Goal: Navigation & Orientation: Understand site structure

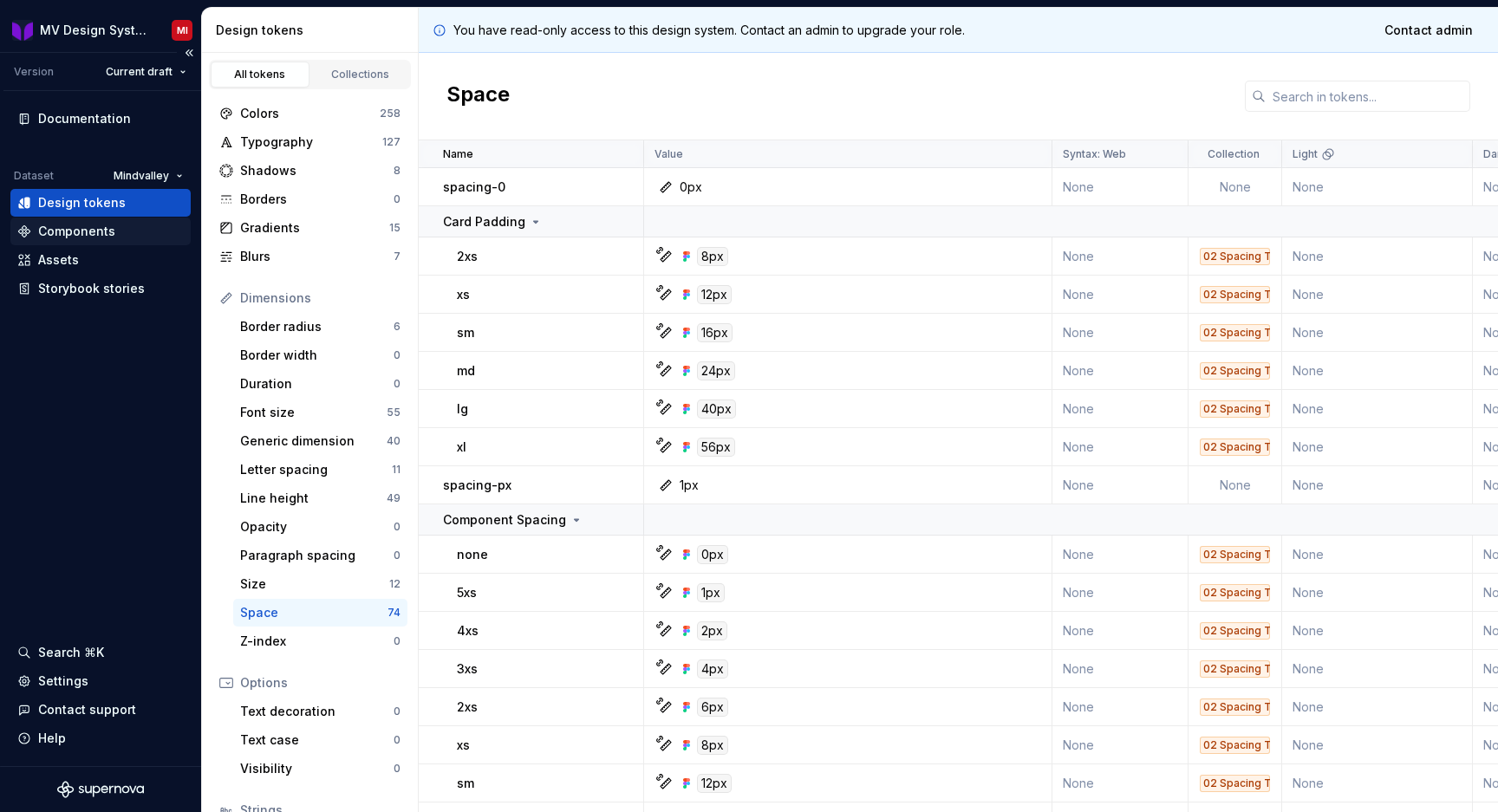
click at [106, 231] on div "Components" at bounding box center [76, 231] width 77 height 17
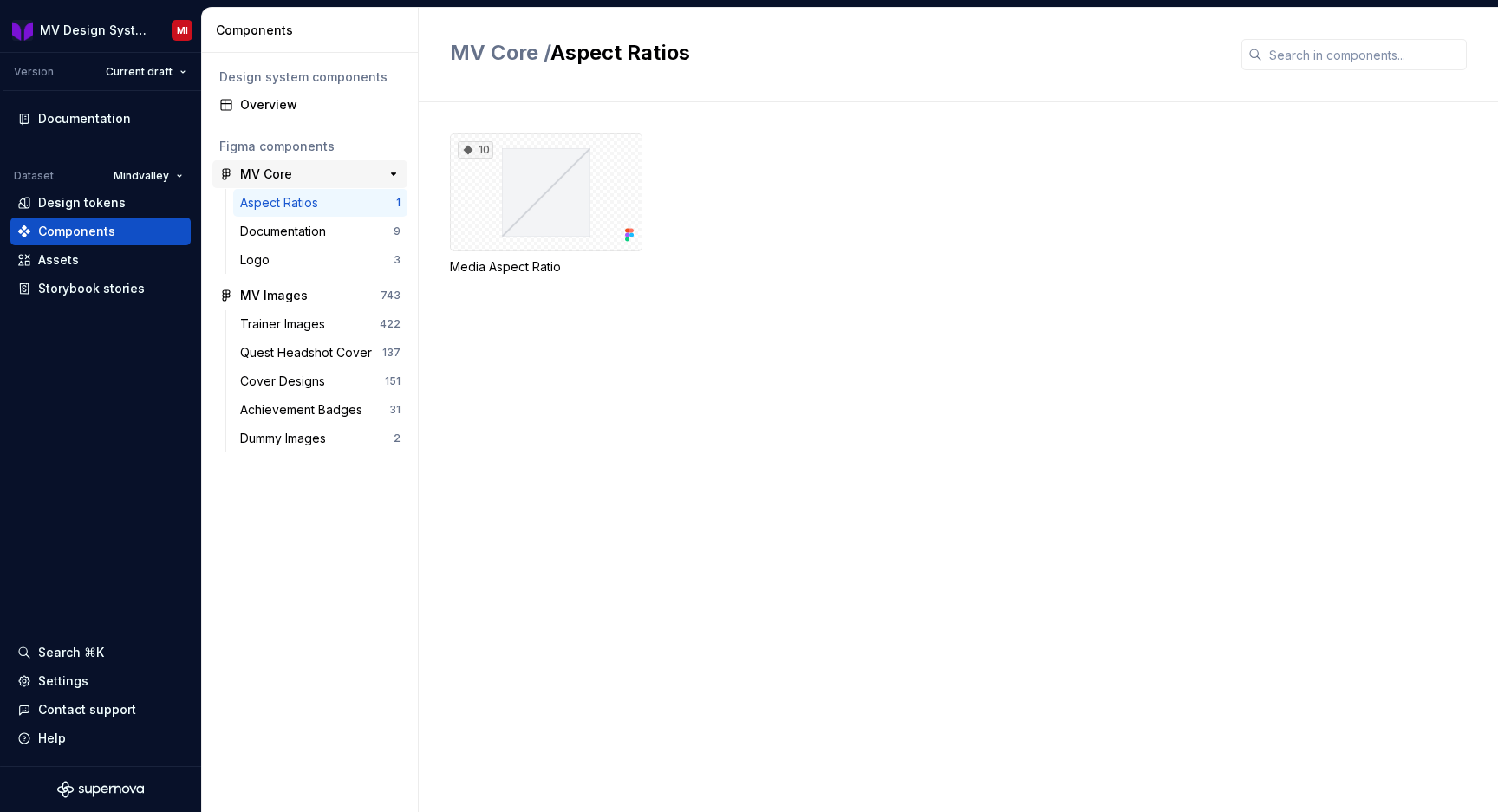
click at [298, 172] on div "MV Core" at bounding box center [304, 174] width 130 height 17
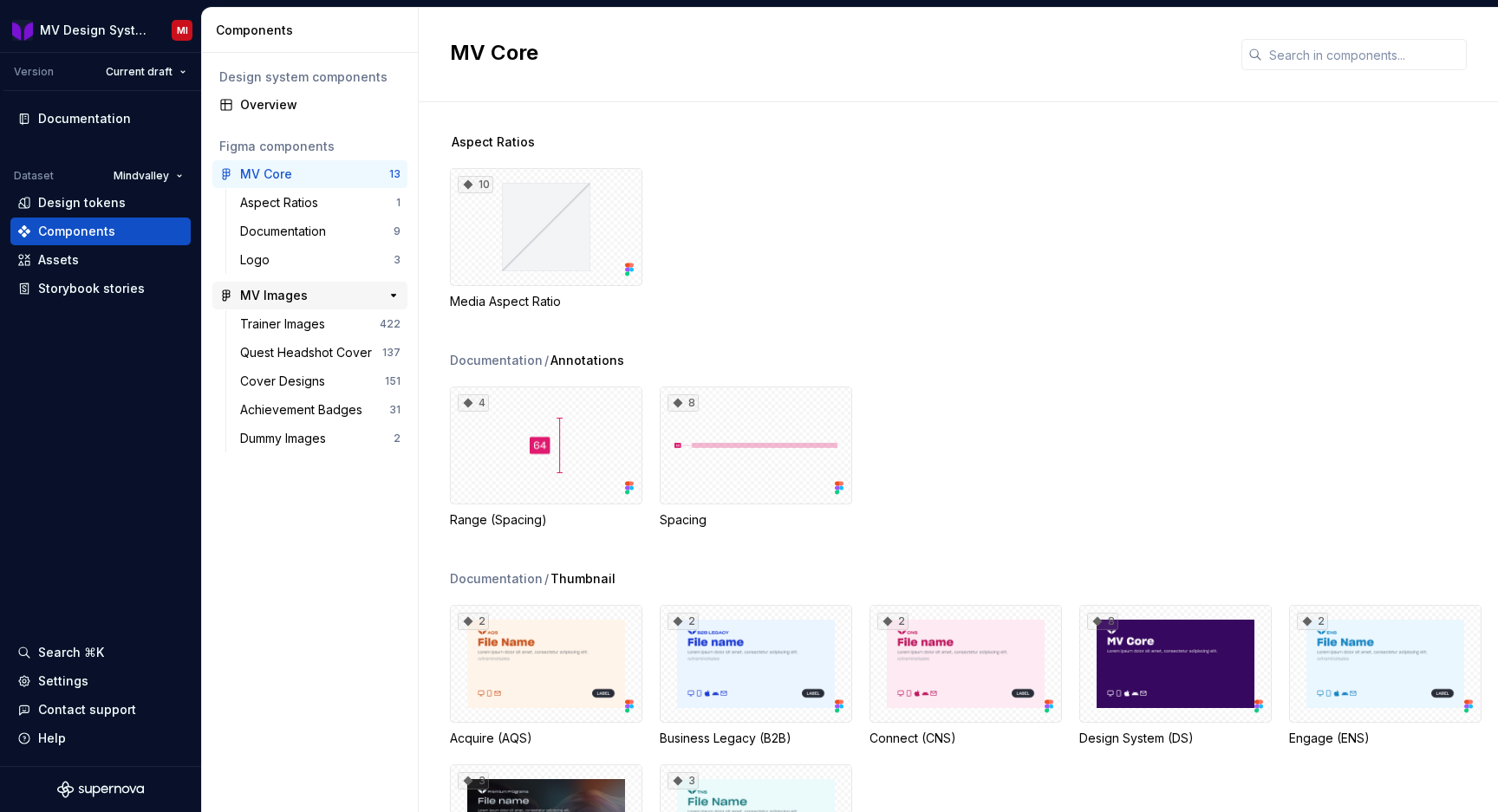
click at [303, 296] on div "MV Images" at bounding box center [274, 295] width 68 height 17
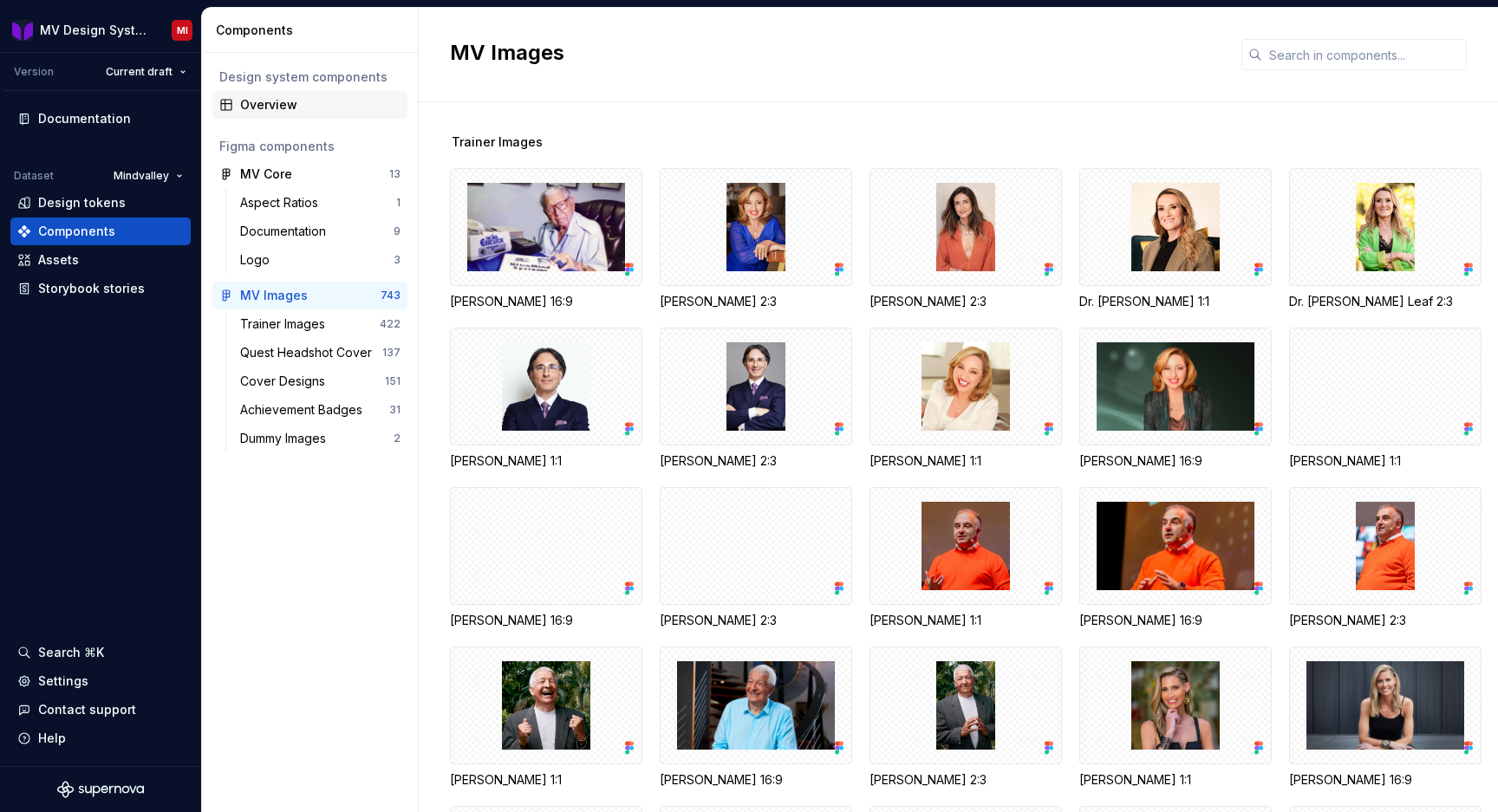
click at [287, 99] on div "Overview" at bounding box center [320, 105] width 160 height 17
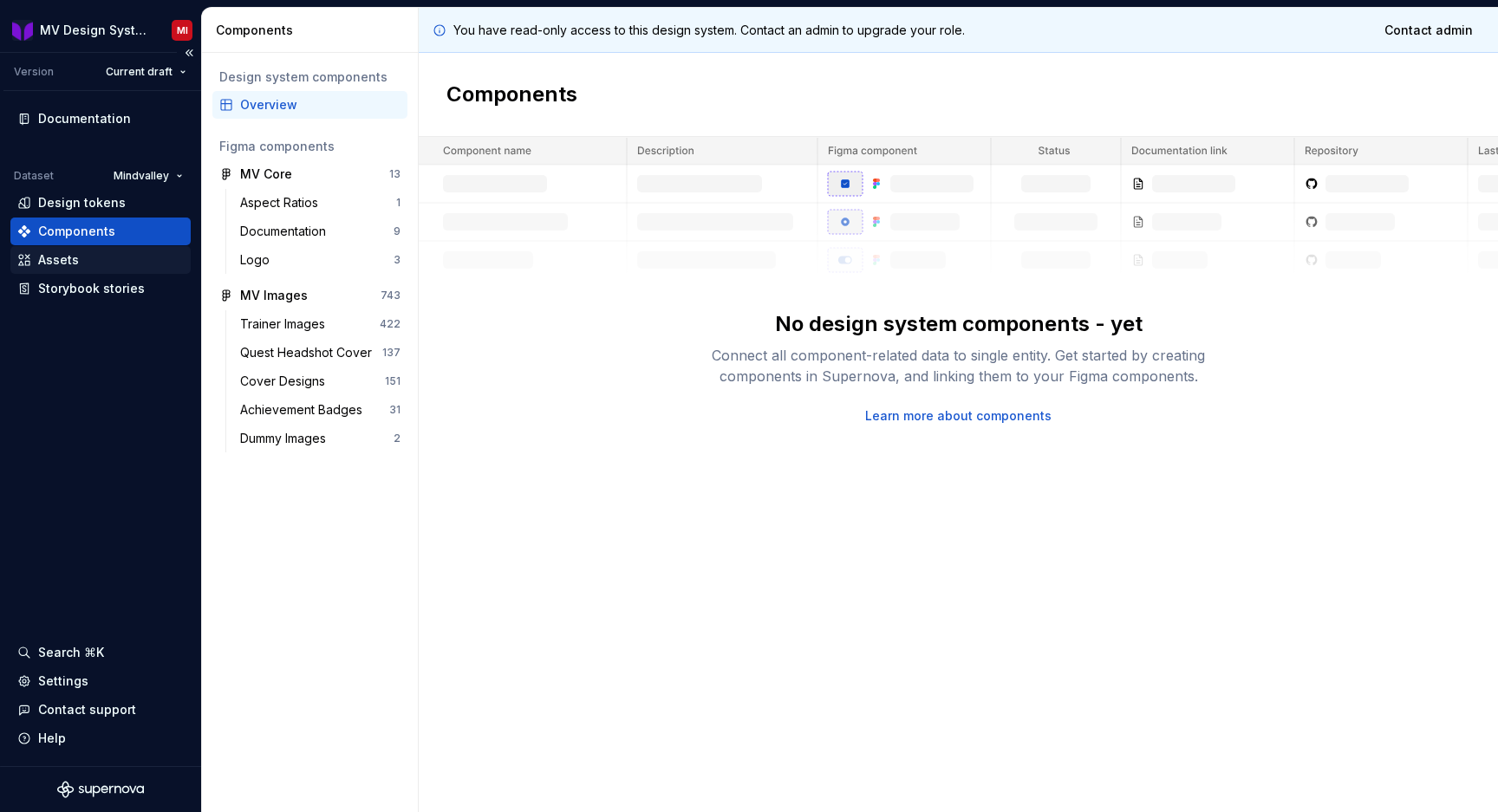
click at [50, 262] on div "Assets" at bounding box center [58, 259] width 40 height 17
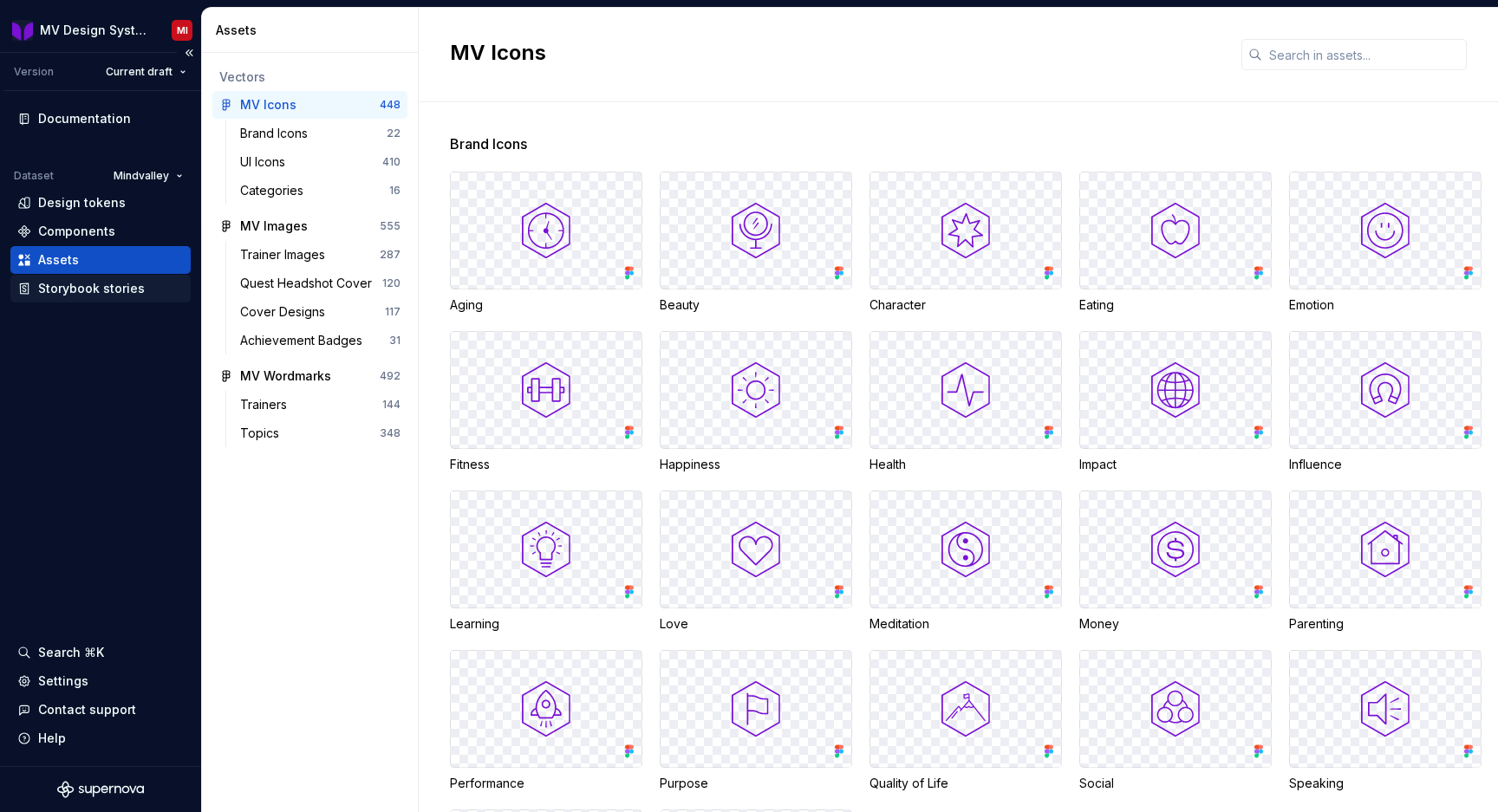
click at [64, 297] on div "Storybook stories" at bounding box center [91, 288] width 107 height 17
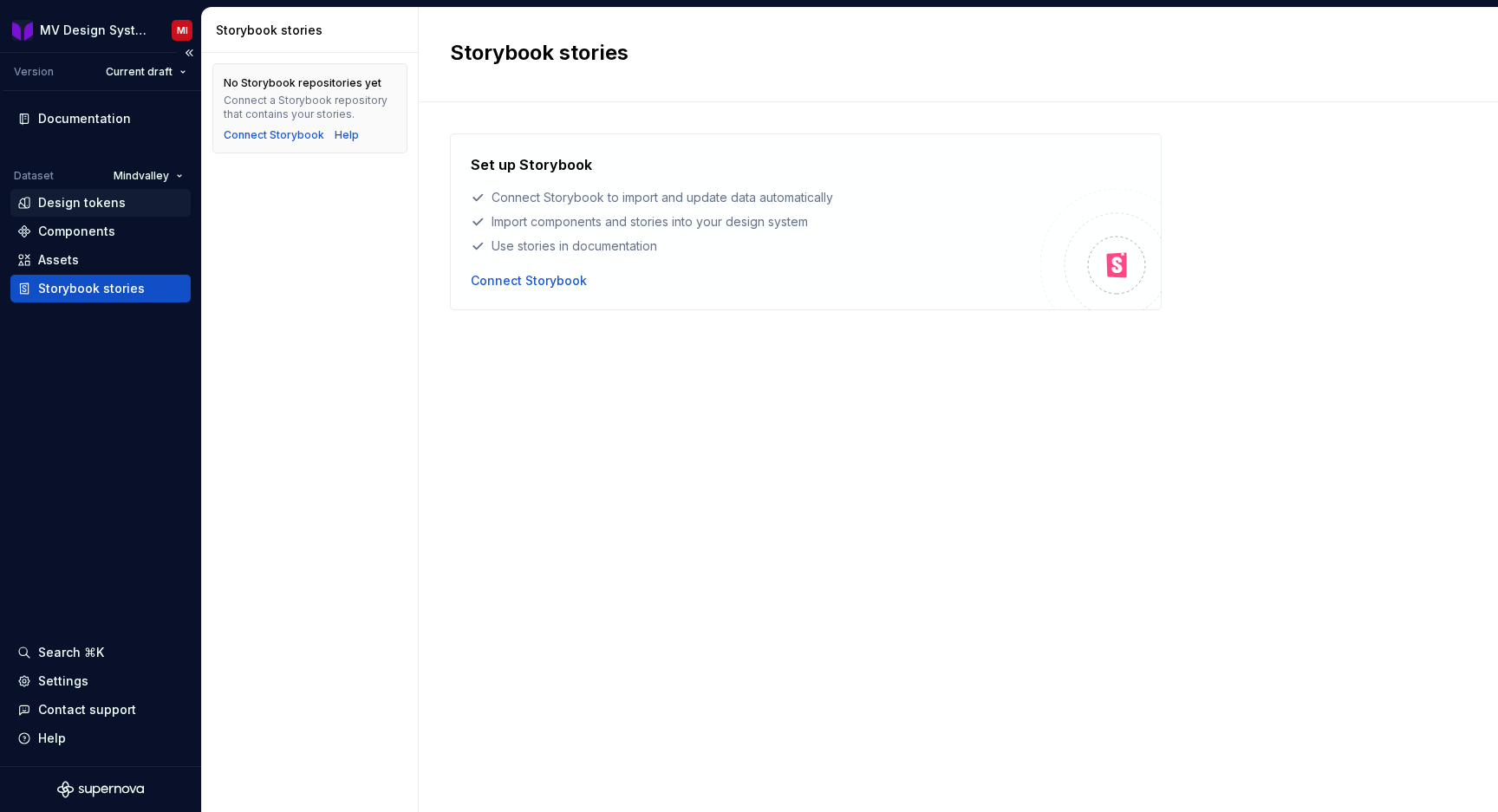
click at [64, 202] on div "Design tokens" at bounding box center [81, 202] width 87 height 17
